Goal: Task Accomplishment & Management: Manage account settings

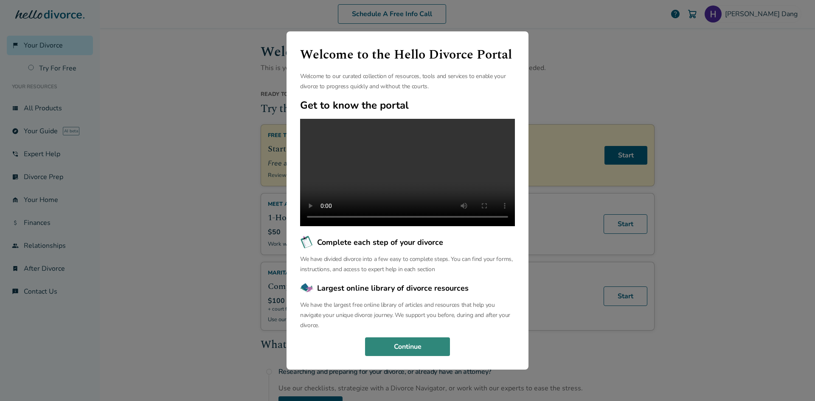
click at [401, 348] on button "Continue" at bounding box center [407, 346] width 85 height 19
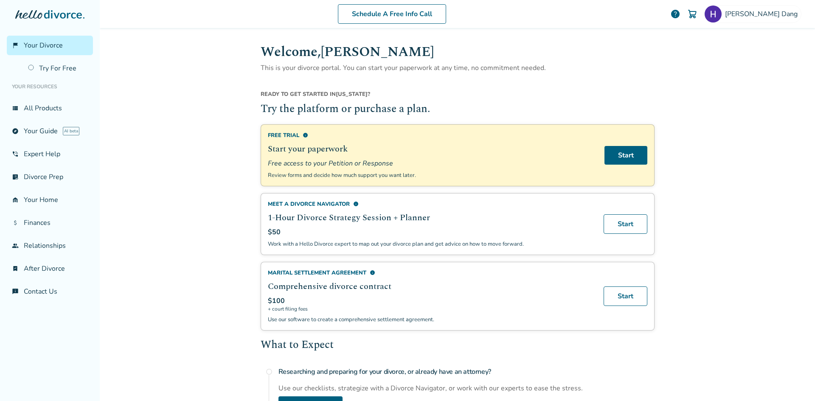
click at [306, 135] on span "info" at bounding box center [306, 135] width 6 height 6
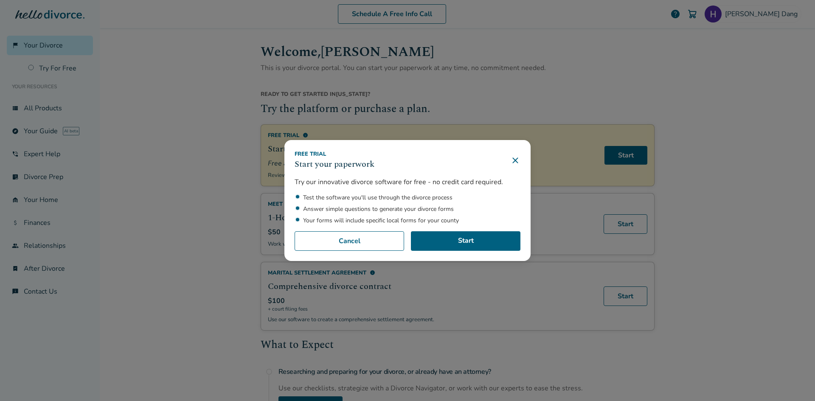
click at [517, 160] on icon at bounding box center [515, 160] width 10 height 10
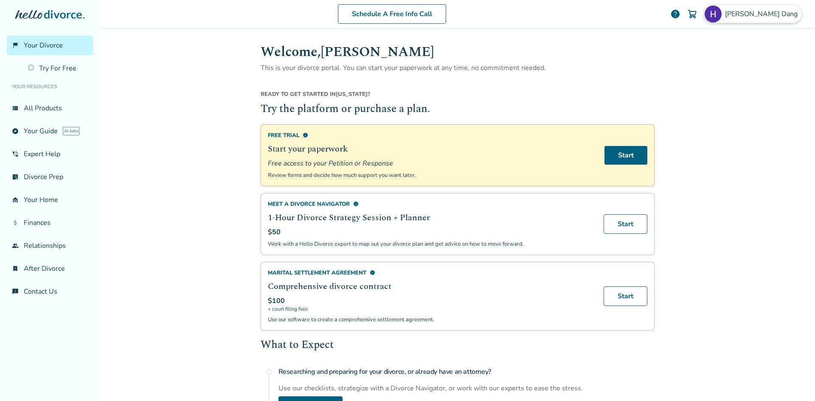
click at [721, 14] on img at bounding box center [712, 14] width 17 height 17
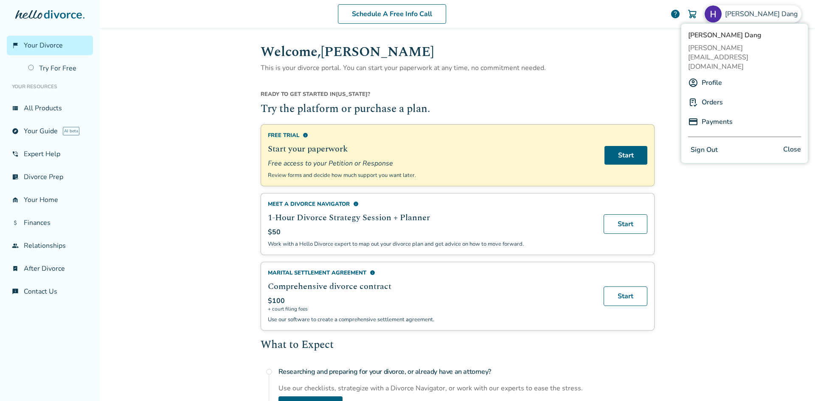
click at [704, 144] on button "Sign Out" at bounding box center [704, 150] width 32 height 12
